Goal: Task Accomplishment & Management: Manage account settings

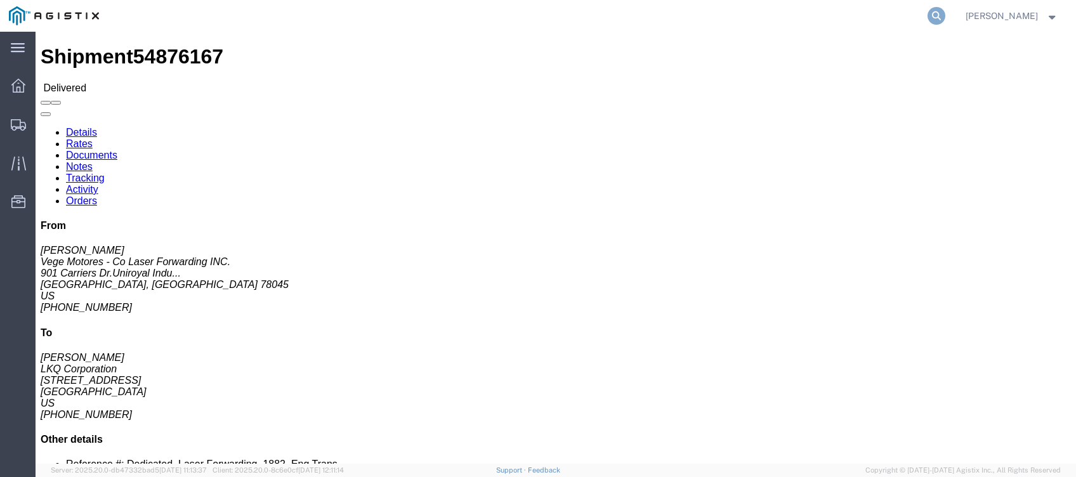
click at [941, 14] on icon at bounding box center [936, 16] width 18 height 18
paste input "56577657"
type input "56577657"
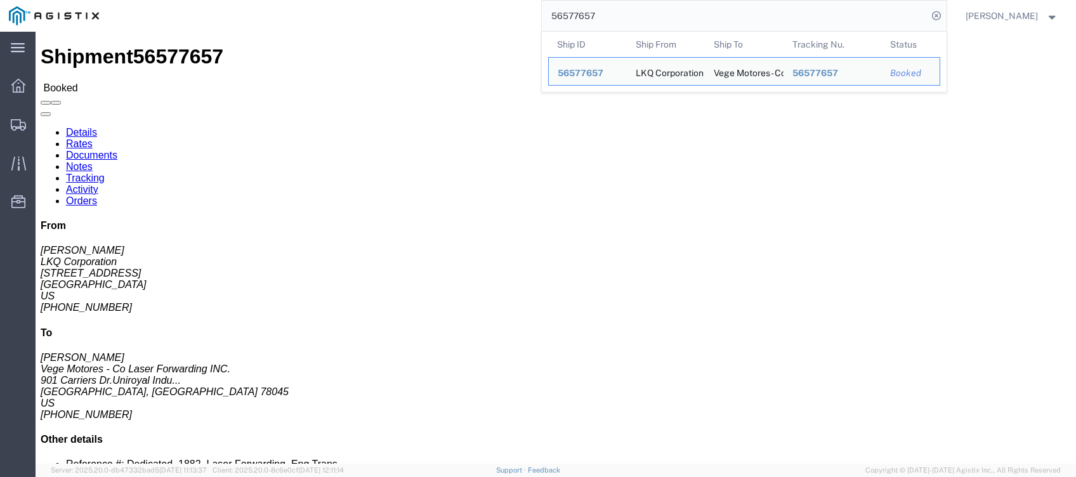
click link "Tracking"
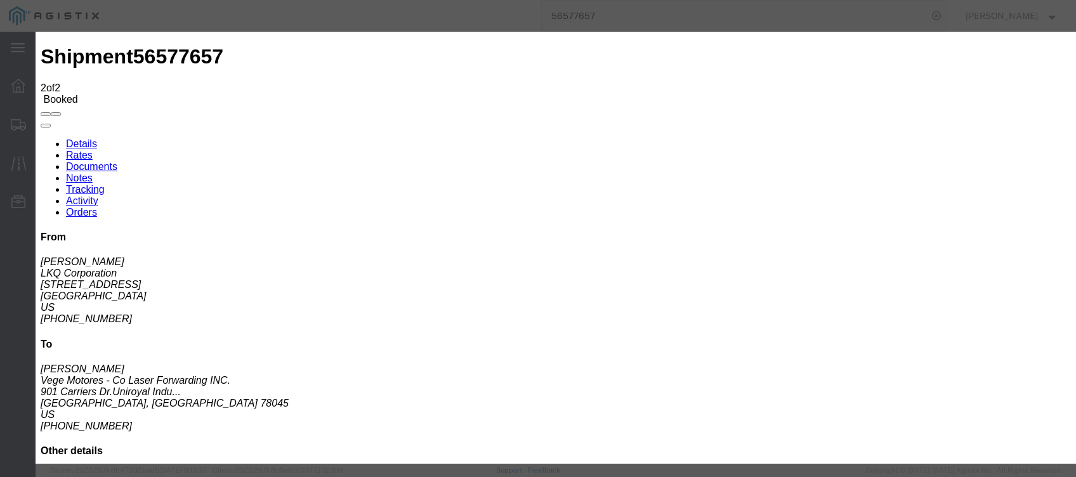
type input "[DATE]"
type input "9:00 PM"
select select "DELIVRED"
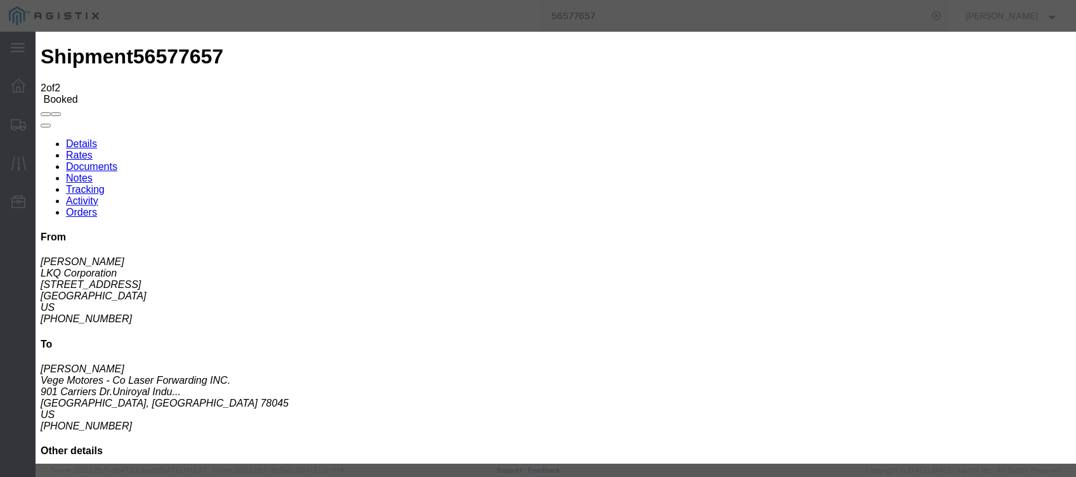
type input "[DATE]"
type input "8:00 AM"
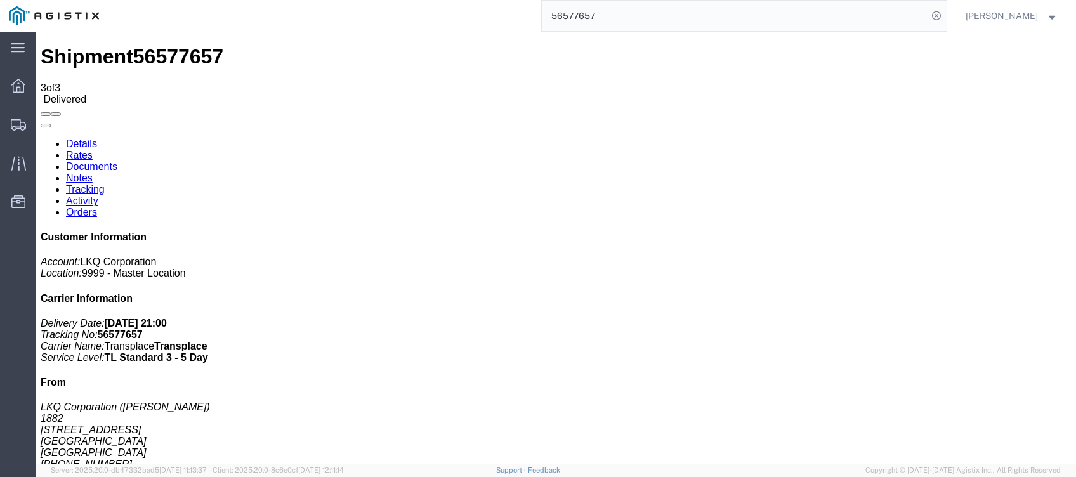
click at [683, 18] on input "56577657" at bounding box center [735, 16] width 386 height 30
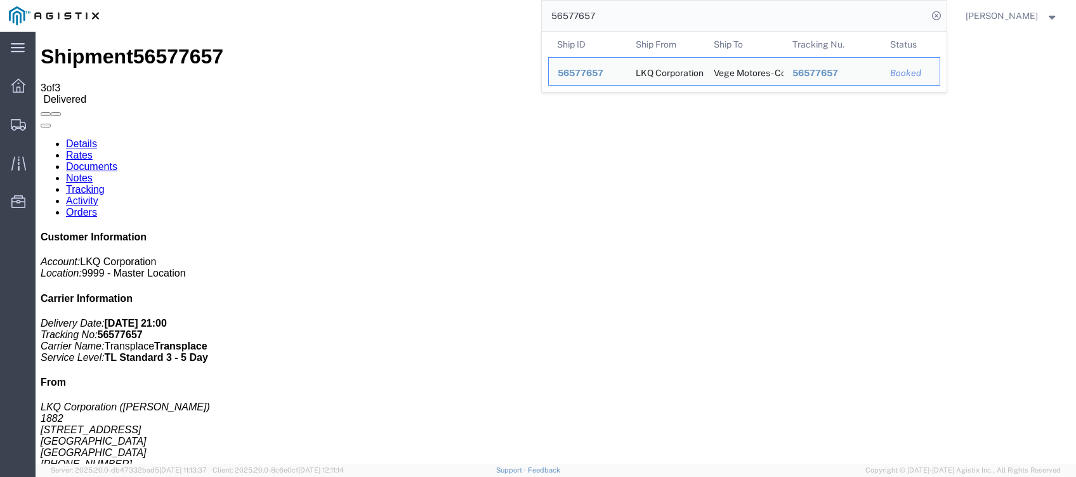
click at [683, 18] on input "56577657" at bounding box center [735, 16] width 386 height 30
paste input "08428"
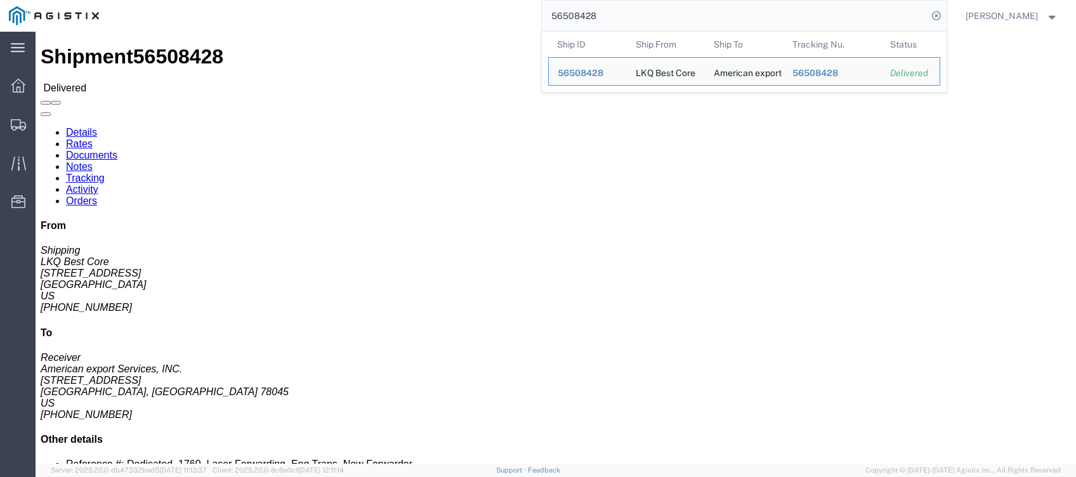
drag, startPoint x: 625, startPoint y: 15, endPoint x: 547, endPoint y: 20, distance: 78.8
click at [547, 20] on div "56508428 Ship ID Ship From Ship To Tracking Nu. Status Ship ID 56508428 Ship Fr…" at bounding box center [527, 16] width 838 height 32
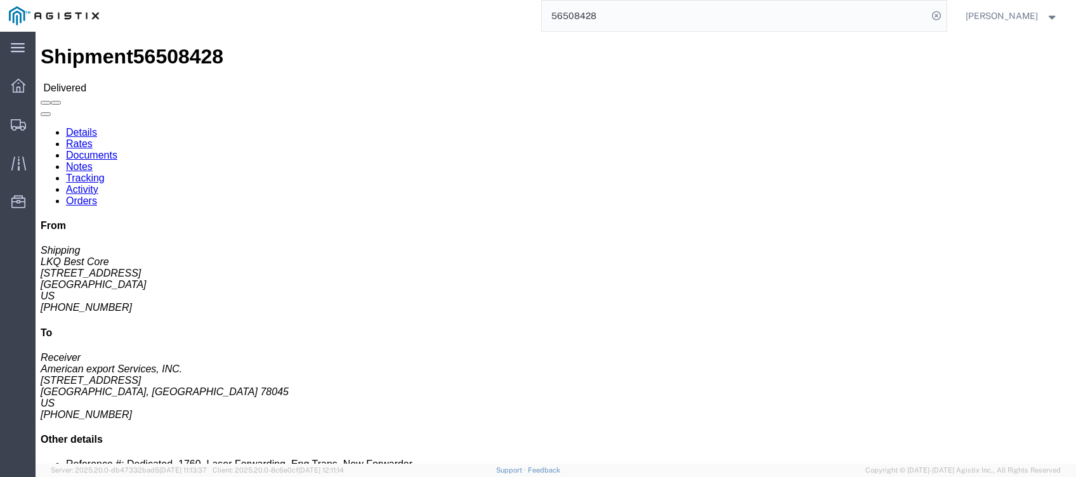
paste input "" 56577660""
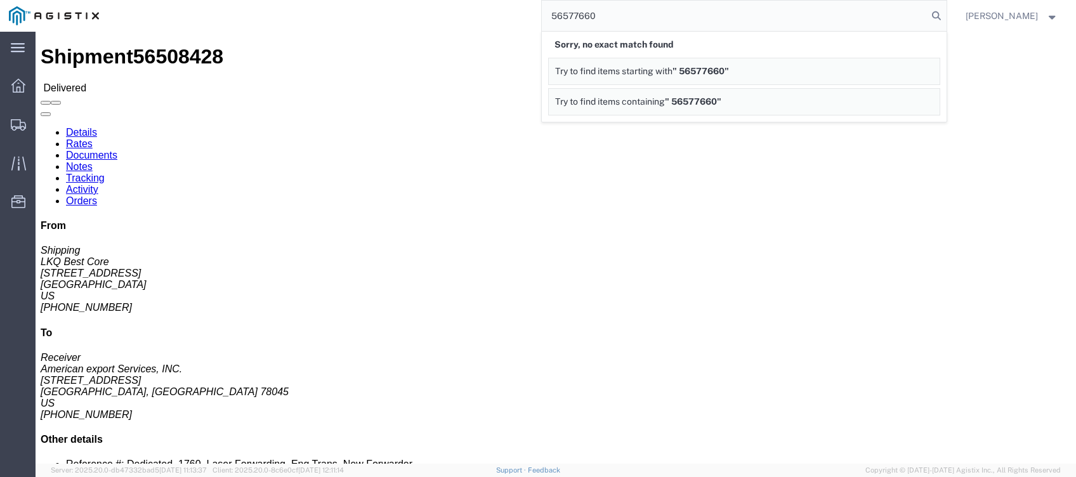
type input "56577660"
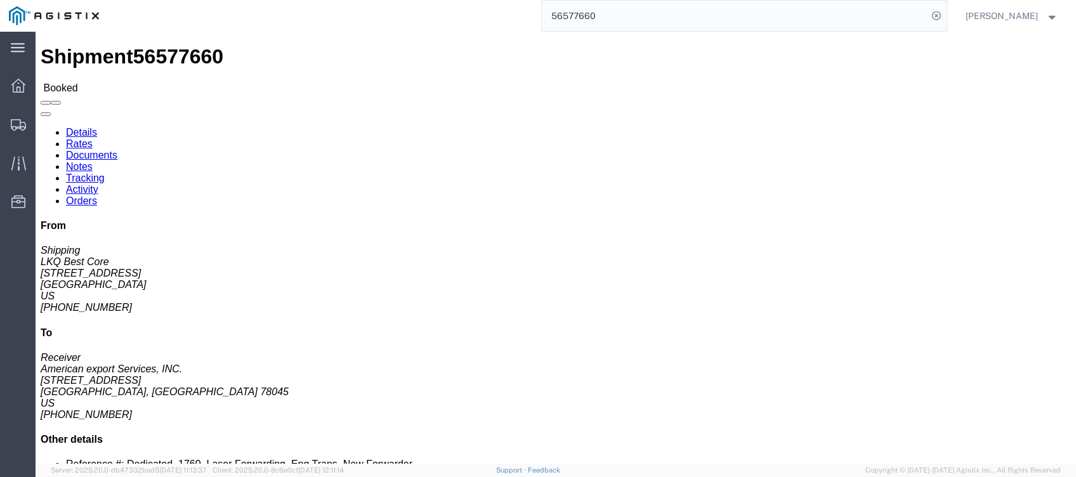
click link "Tracking"
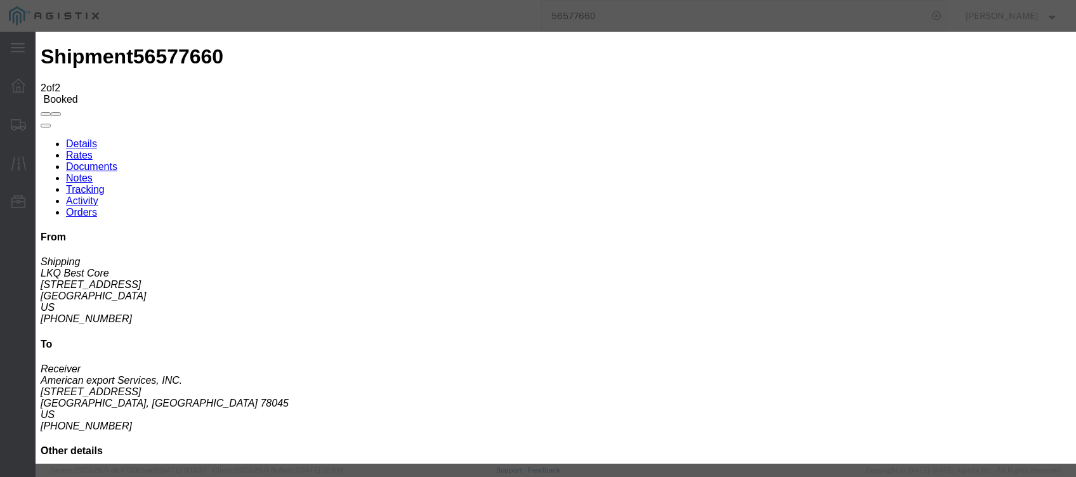
type input "[DATE]"
type input "9:00 PM"
select select "DELIVRED"
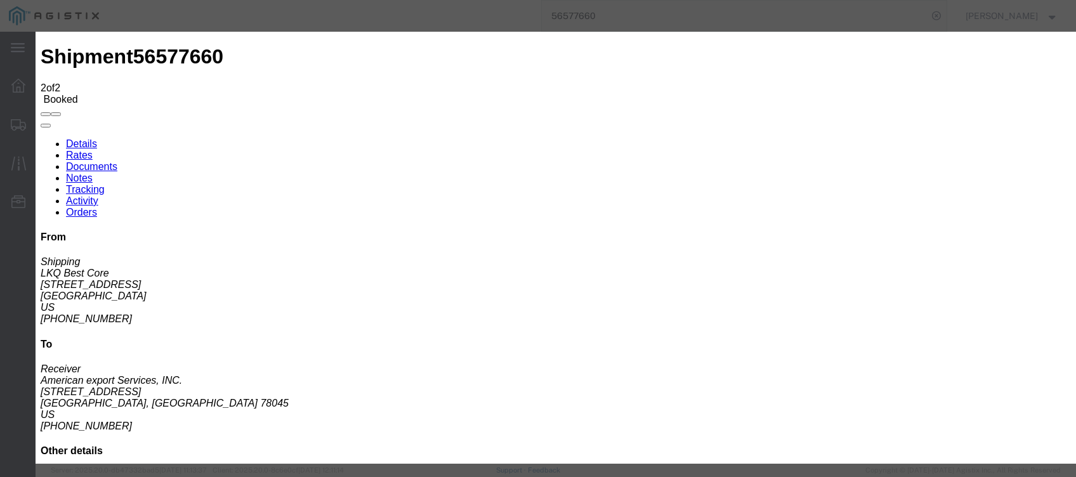
type input "[DATE]"
type input "8:00 AM"
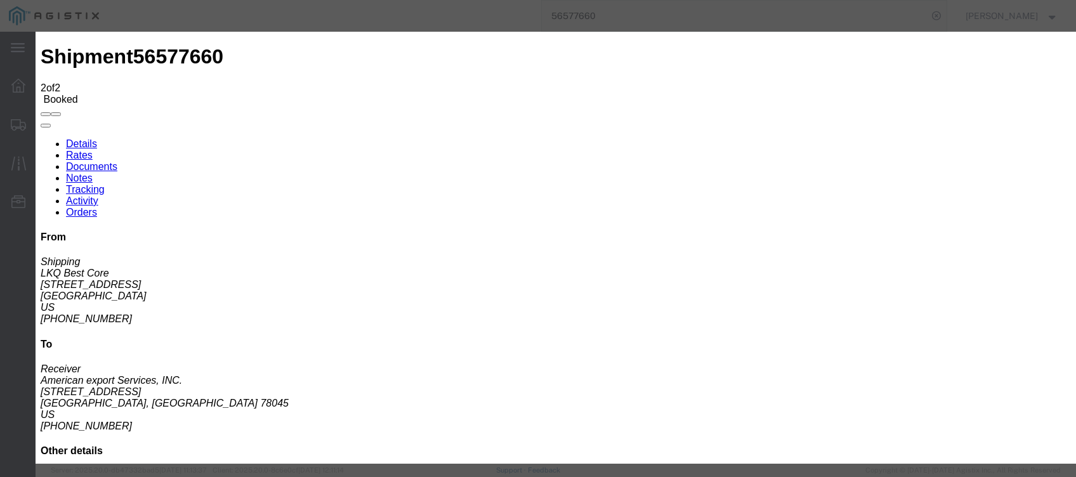
type input "[DATE]"
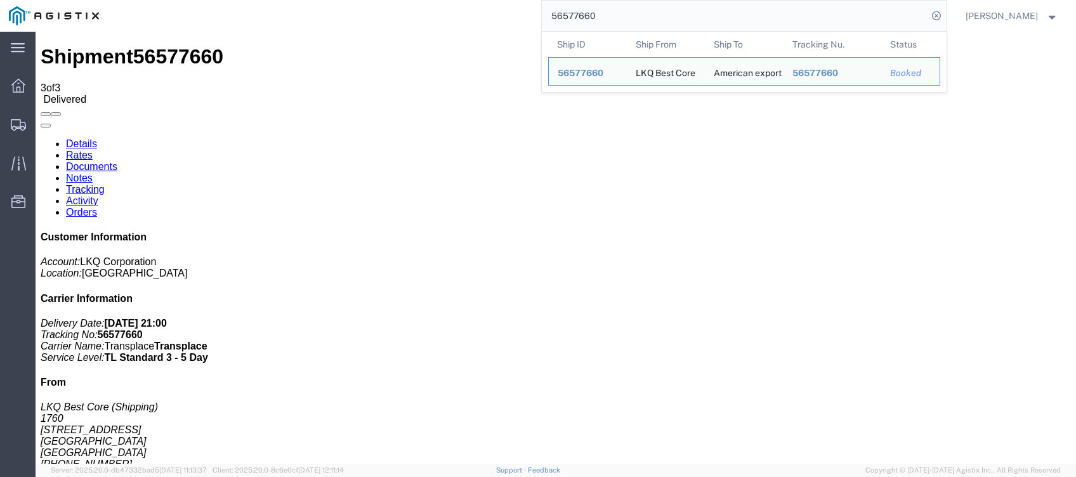
click at [678, 8] on input "56577660" at bounding box center [735, 16] width 386 height 30
paste input "5965969"
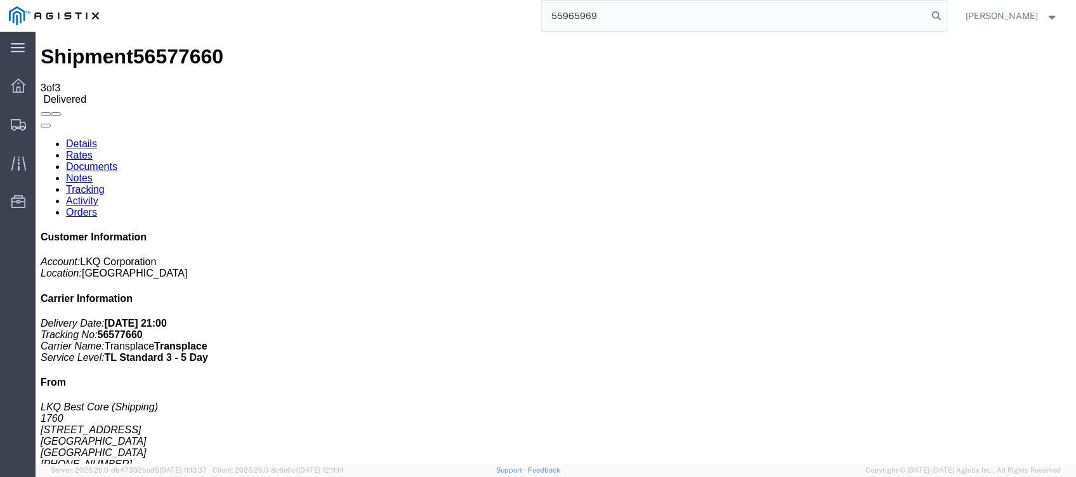
type input "55965969"
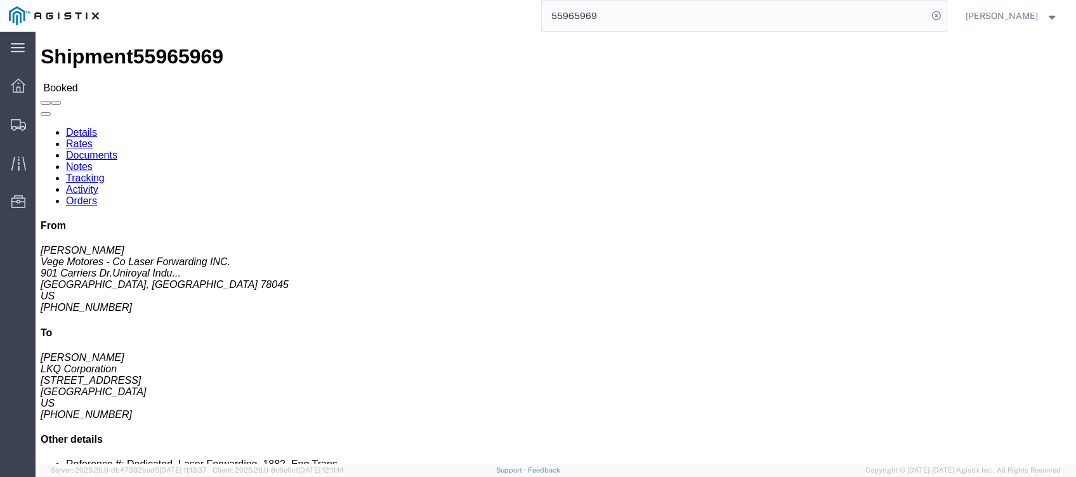
click link "Tracking"
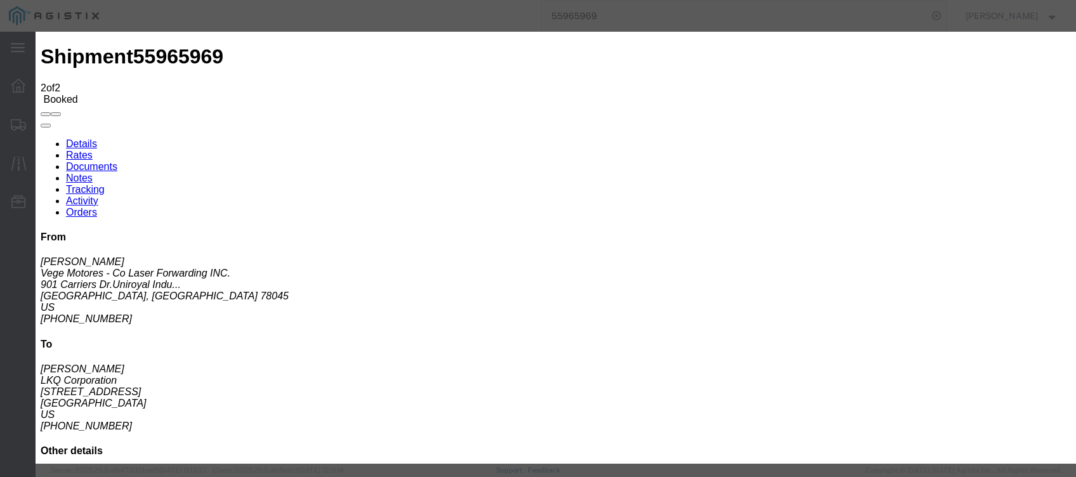
type input "[DATE]"
type input "9:00 PM"
select select "DELIVRED"
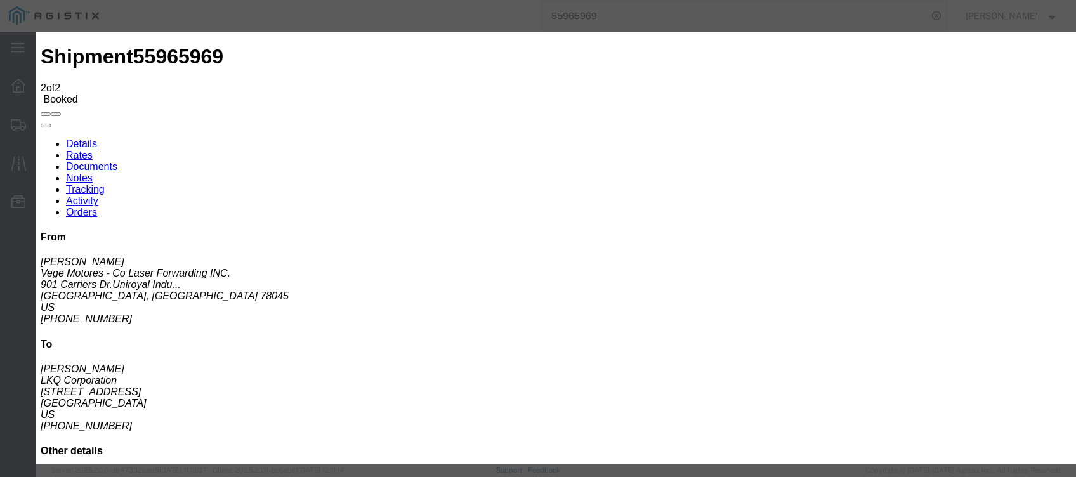
type input "[DATE]"
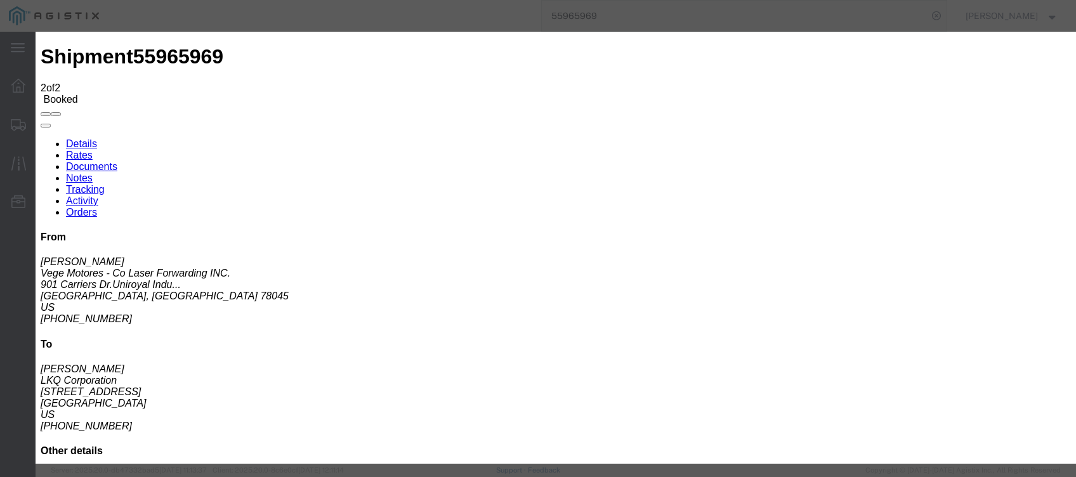
type input "8:00 AM"
type input "[DATE]"
